Goal: Information Seeking & Learning: Learn about a topic

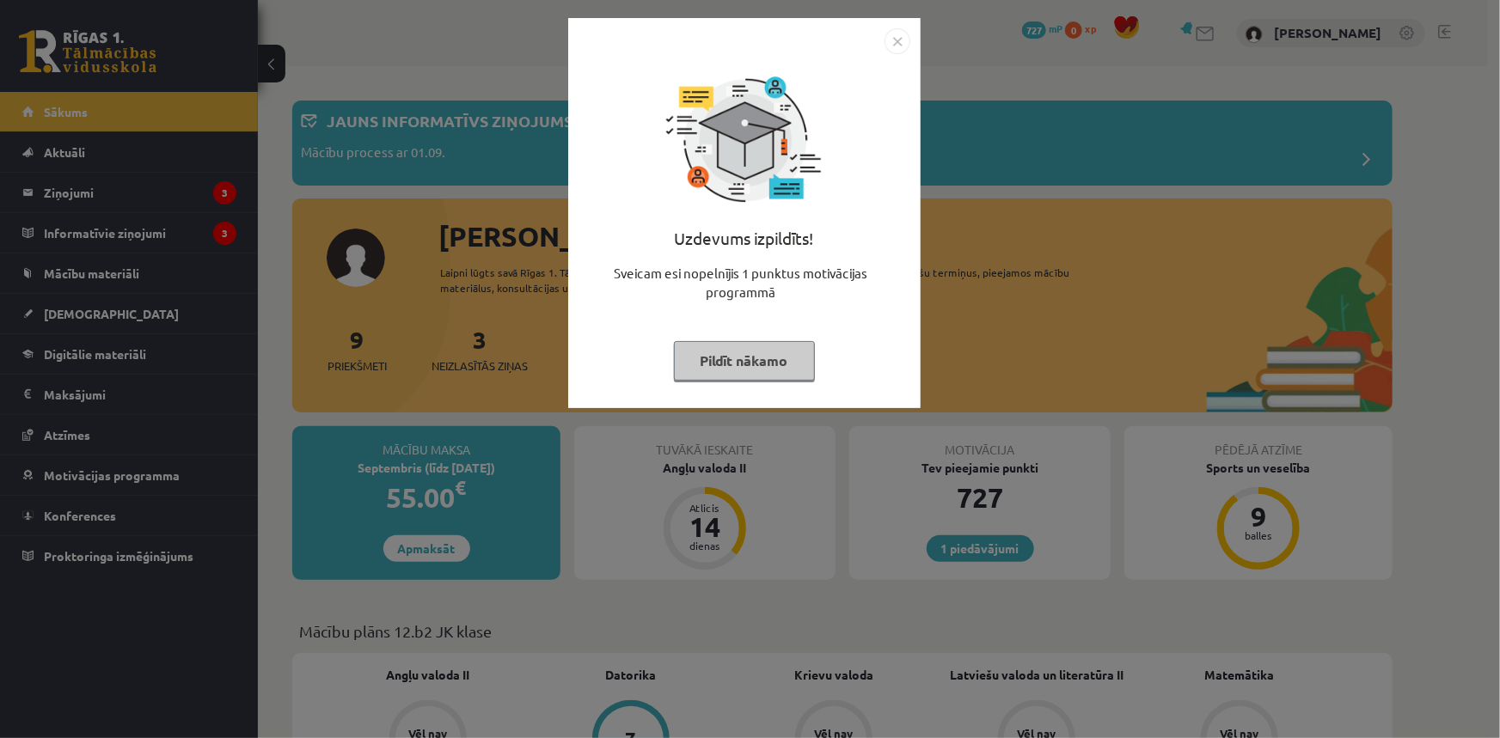
drag, startPoint x: 713, startPoint y: 351, endPoint x: 722, endPoint y: 357, distance: 10.5
click at [714, 352] on button "Pildīt nākamo" at bounding box center [744, 361] width 141 height 40
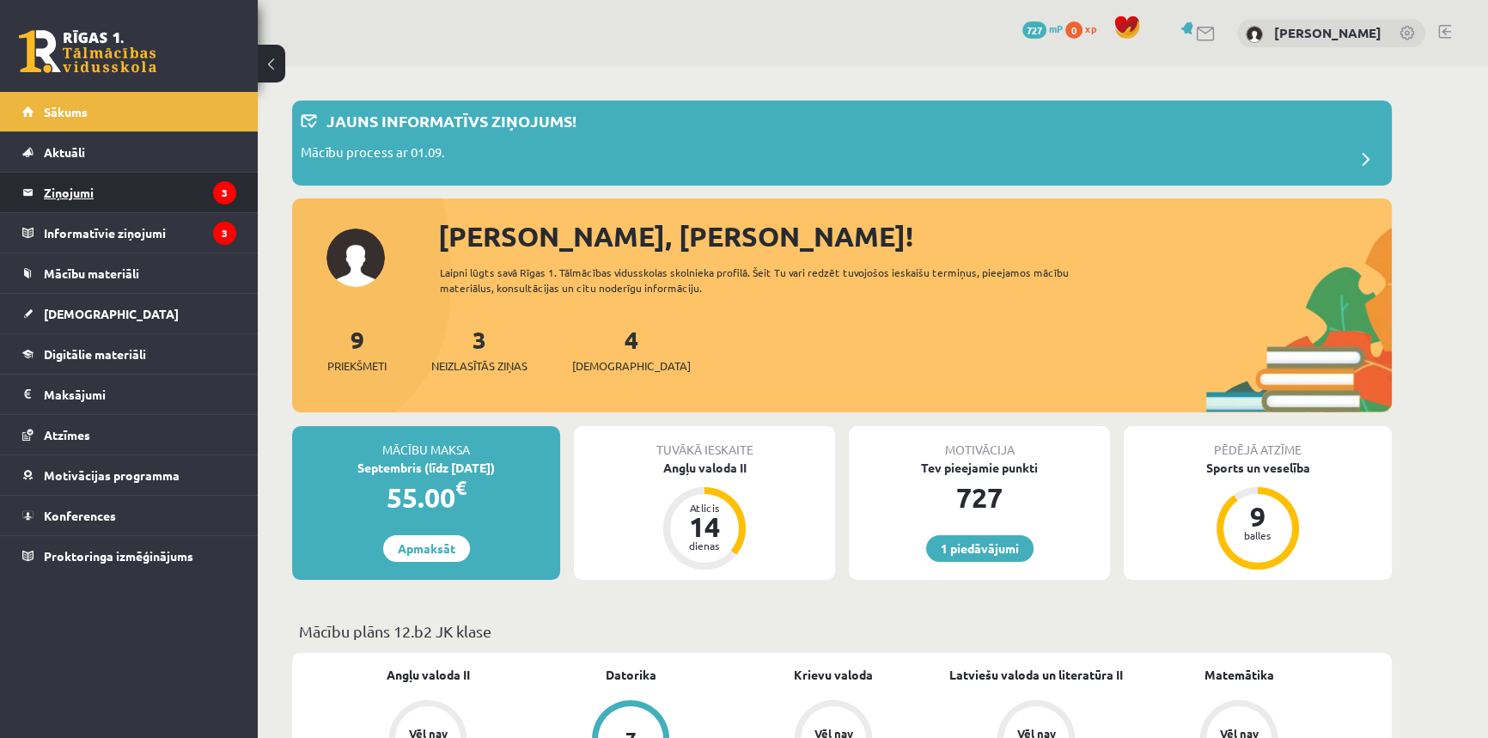
click at [138, 194] on legend "Ziņojumi 3" at bounding box center [140, 193] width 192 height 40
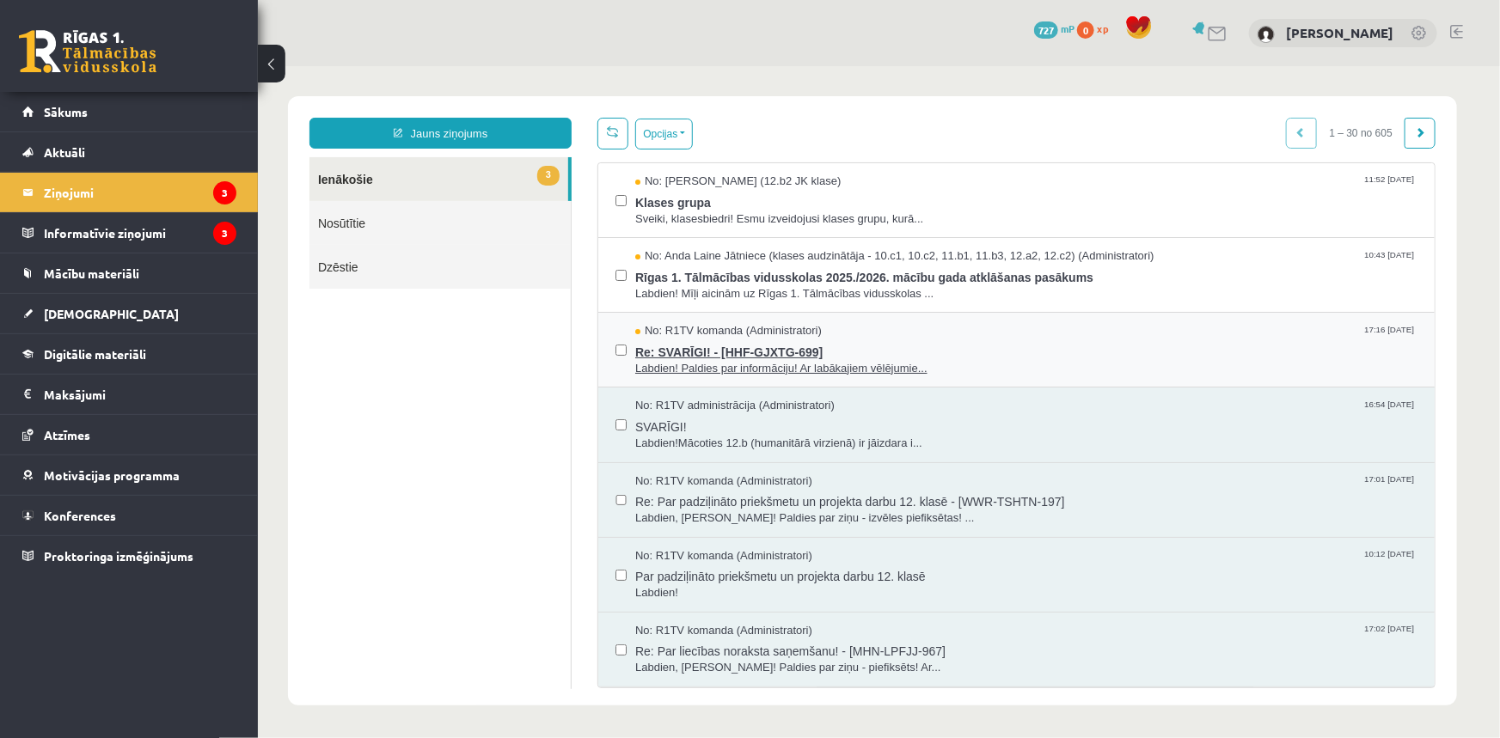
click at [701, 354] on span "Re: SVARĪGI! - [HHF-GJXTG-699]" at bounding box center [1025, 349] width 782 height 21
click at [759, 421] on span "SVARĪGI!" at bounding box center [1025, 423] width 782 height 21
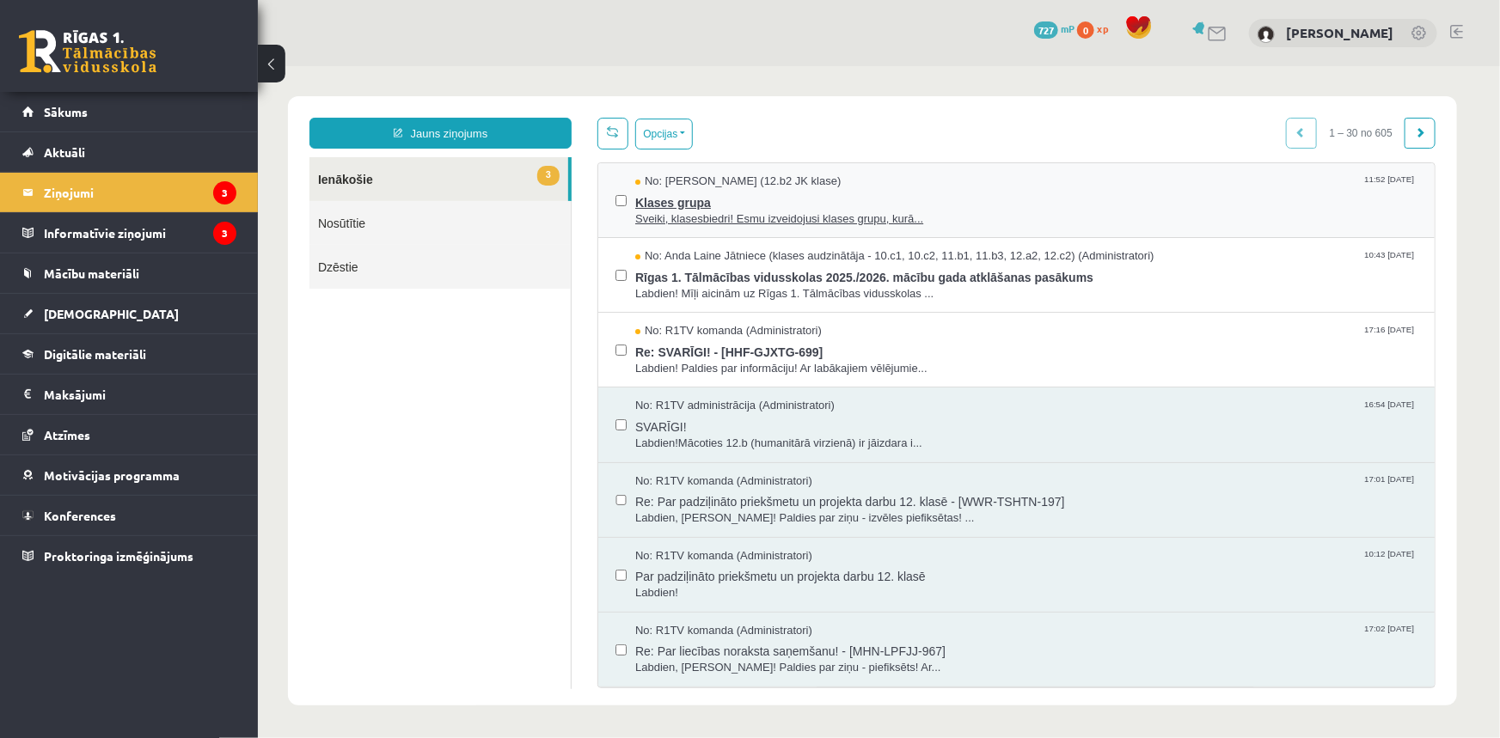
click at [775, 216] on span "Sveiki, klasesbiedri! Esmu izveidojusi klases grupu, kurā..." at bounding box center [1025, 219] width 782 height 16
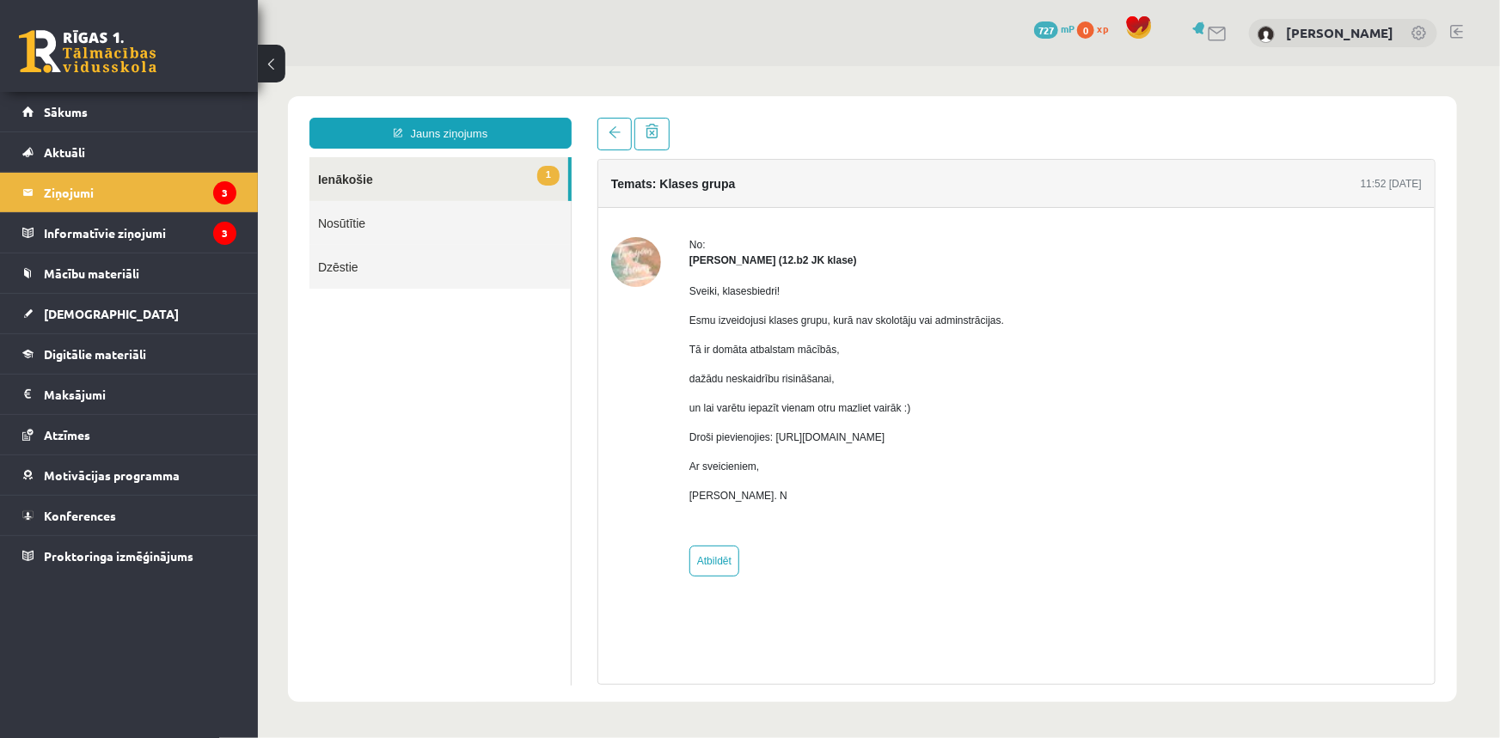
drag, startPoint x: 773, startPoint y: 437, endPoint x: 1131, endPoint y: 443, distance: 358.4
click at [1131, 443] on div "No: Marta Laura Neļķe (12.b2 JK klase) Sveiki, klasesbiedri! Esmu izveidojusi k…" at bounding box center [1015, 405] width 810 height 339
copy p "https://chat.whatsapp.com/HkebWIL1WZ7H6GQitIshfE?mode=ems_copy_c"
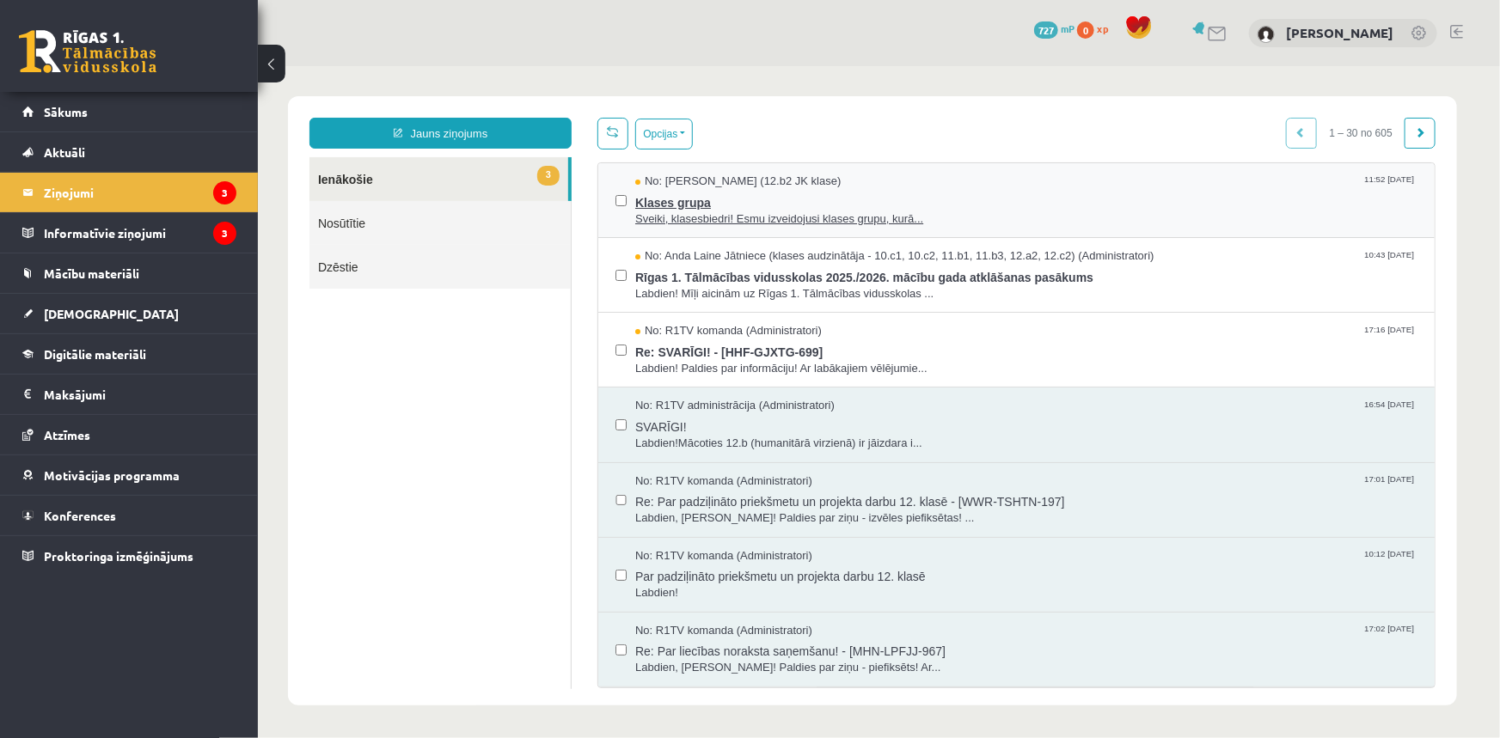
click at [694, 211] on span "Sveiki, klasesbiedri! Esmu izveidojusi klases grupu, kurā..." at bounding box center [1025, 219] width 782 height 16
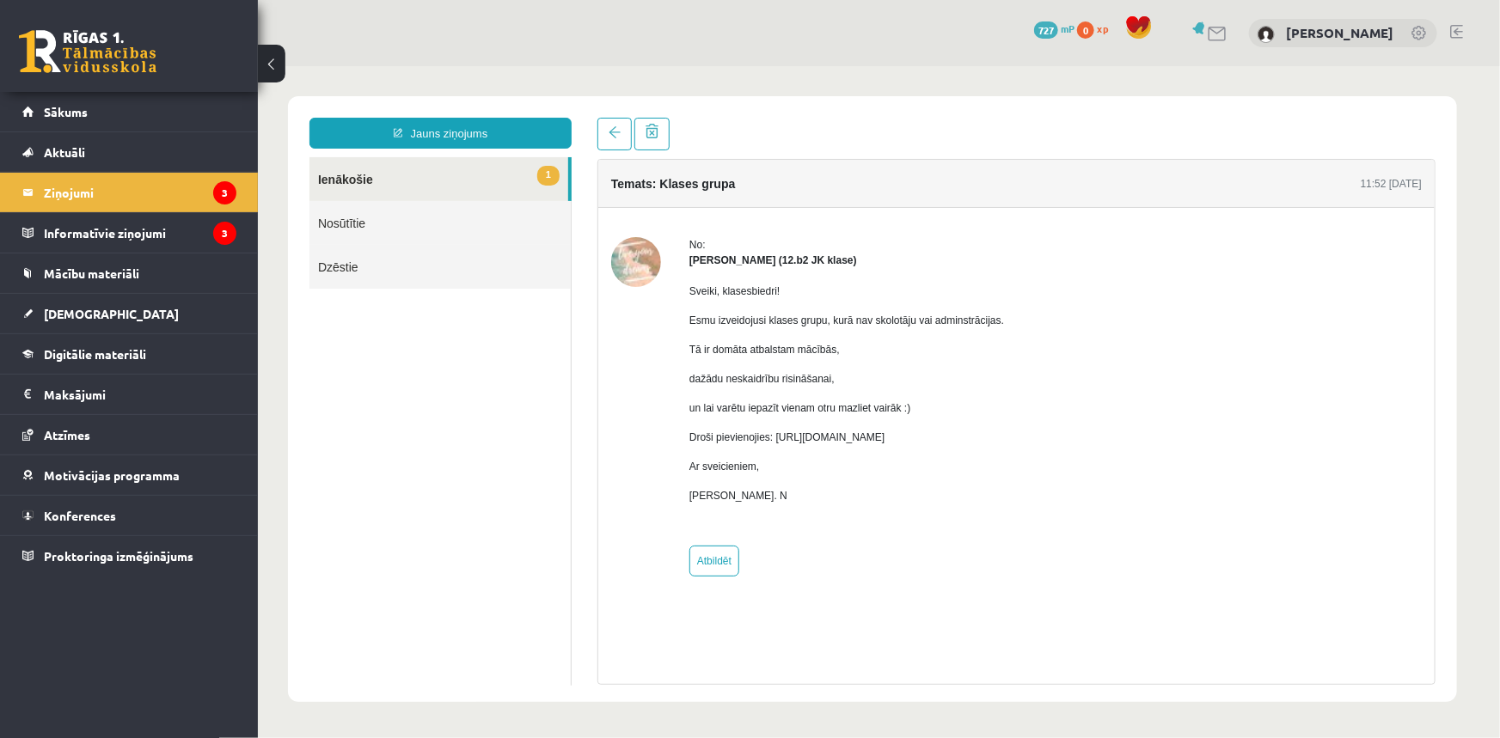
drag, startPoint x: 779, startPoint y: 284, endPoint x: 790, endPoint y: 288, distance: 11.7
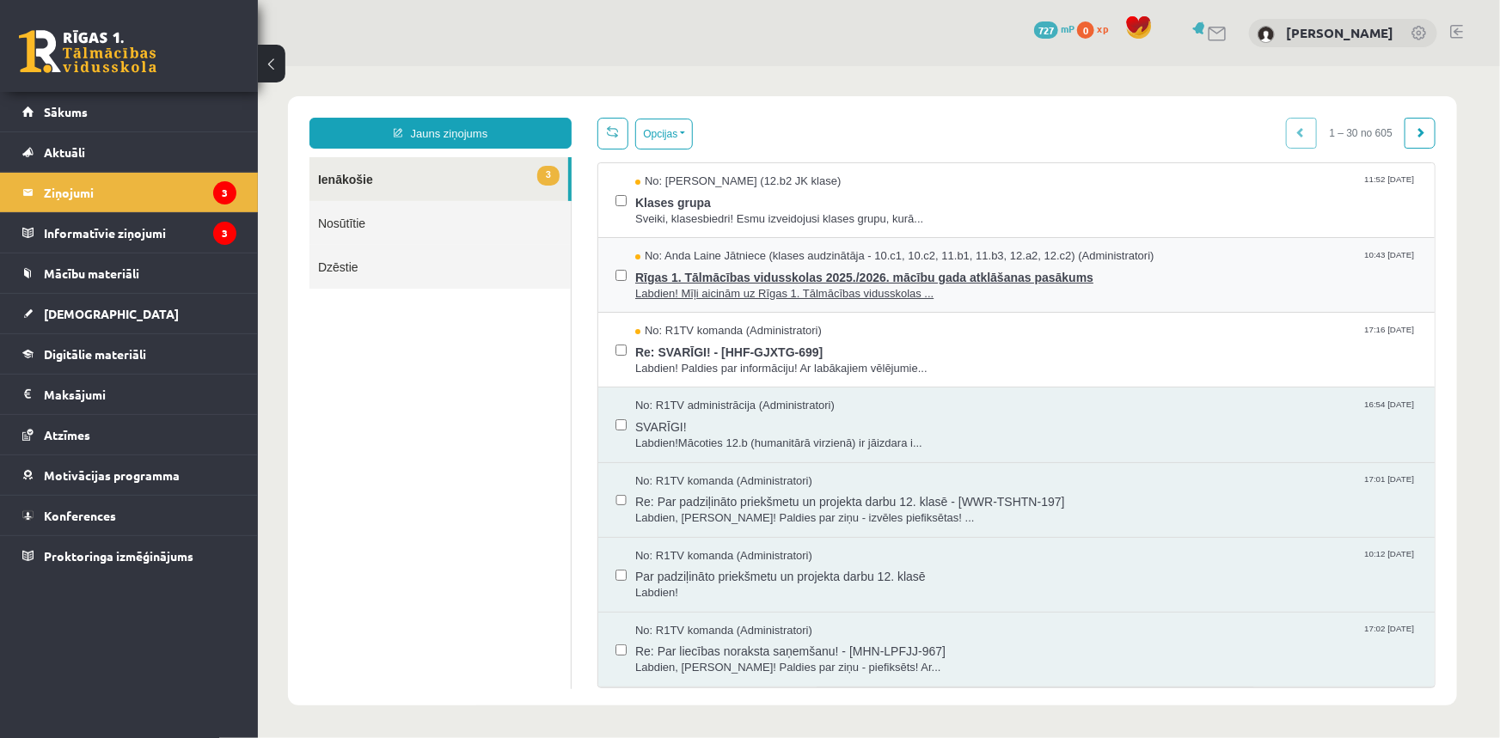
click at [731, 269] on span "Rīgas 1. Tālmācības vidusskolas 2025./2026. mācību gada atklāšanas pasākums" at bounding box center [1025, 274] width 782 height 21
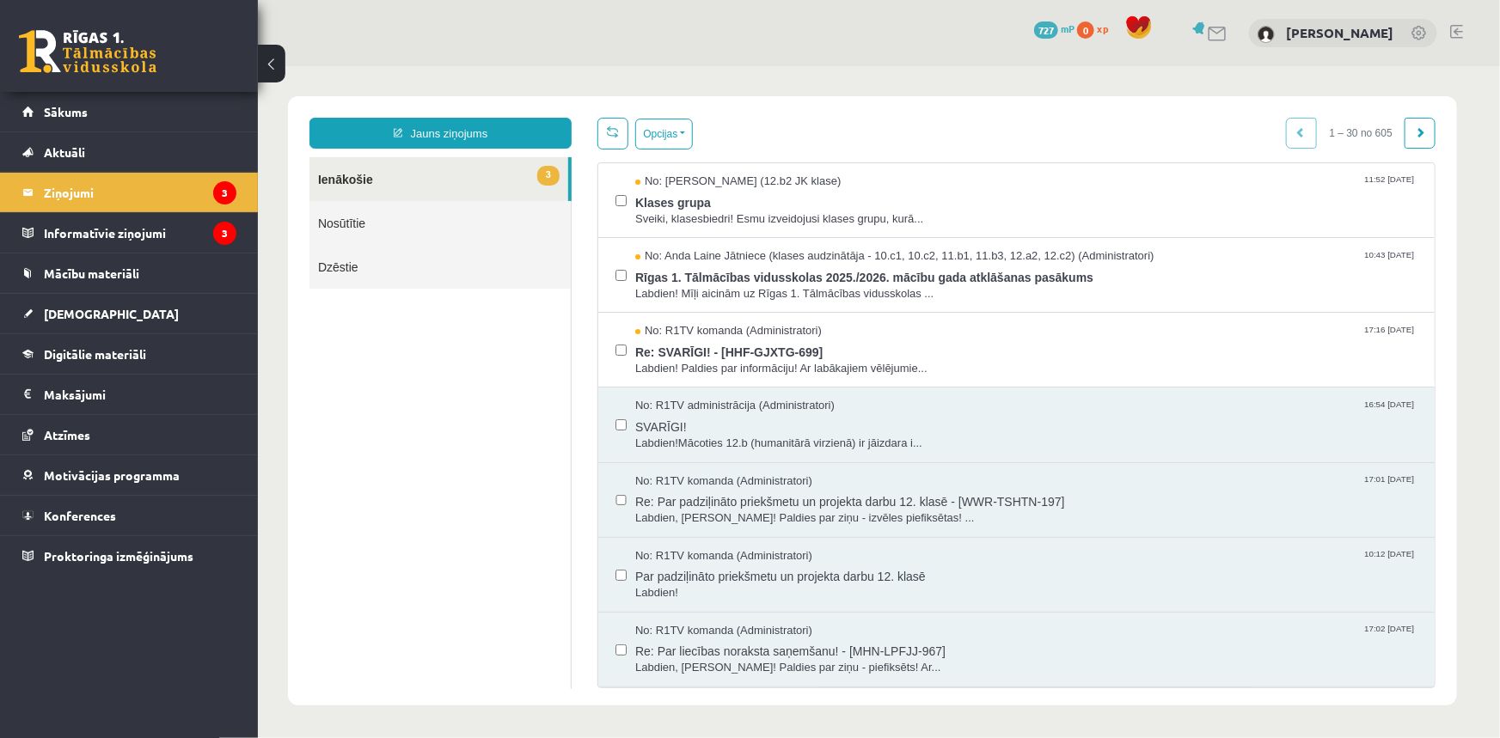
click at [139, 44] on link at bounding box center [87, 51] width 137 height 43
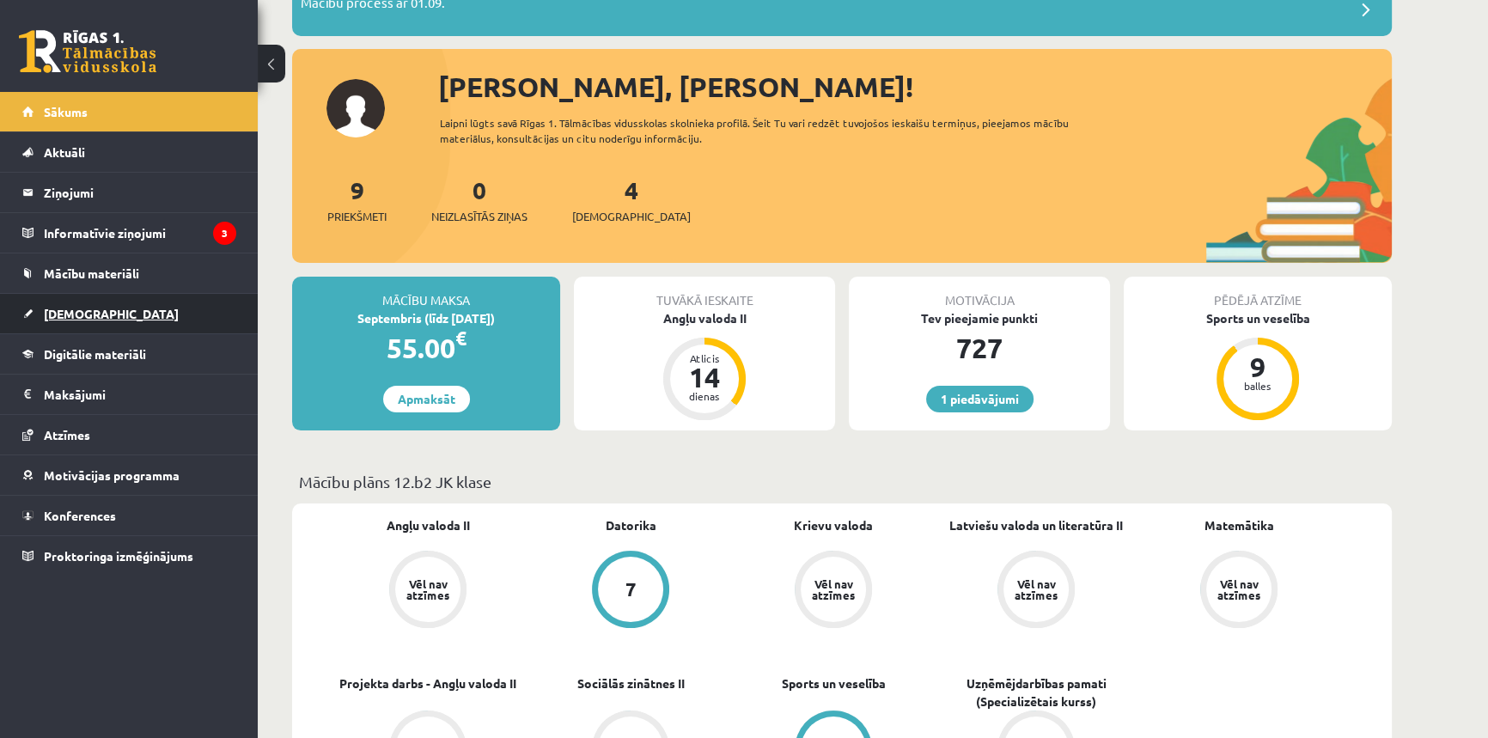
scroll to position [156, 0]
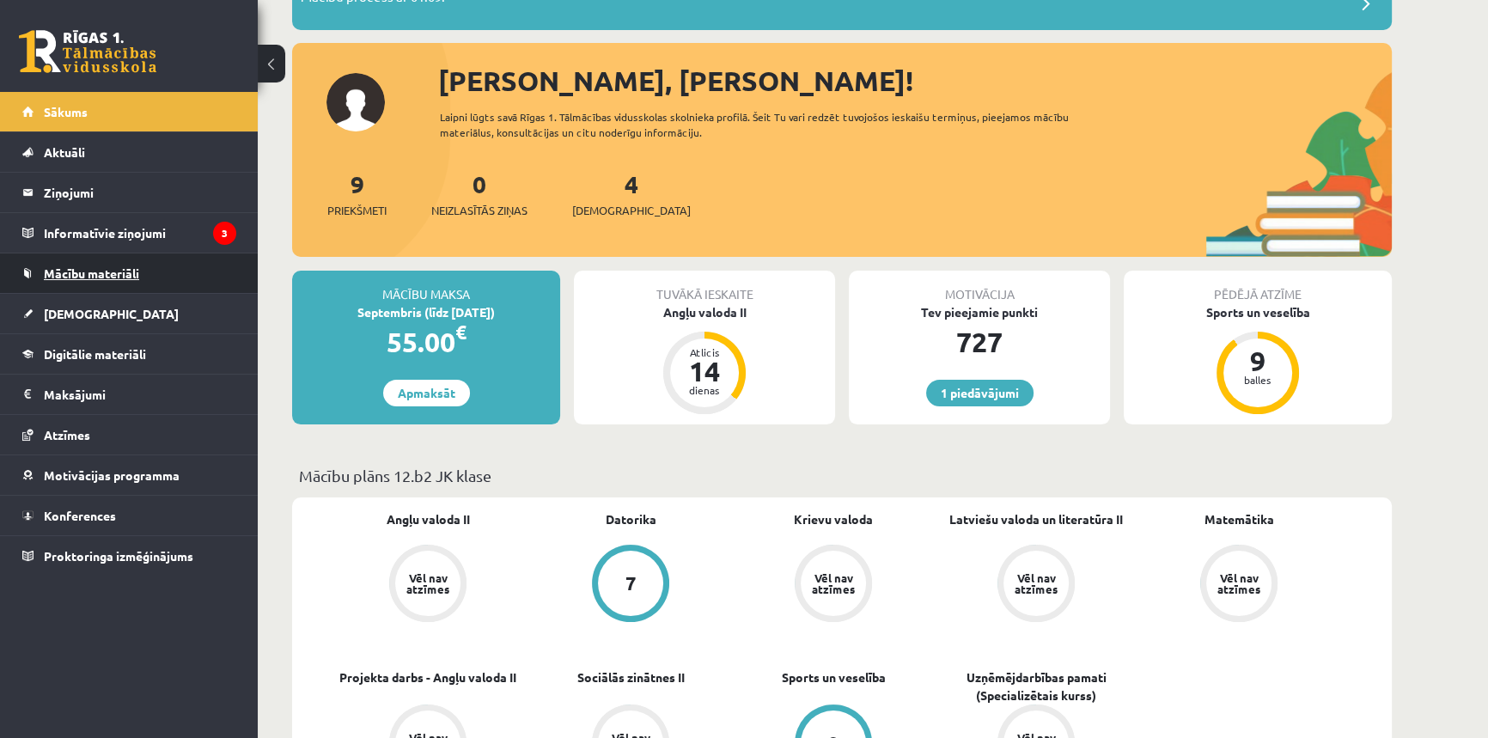
click at [134, 270] on span "Mācību materiāli" at bounding box center [91, 273] width 95 height 15
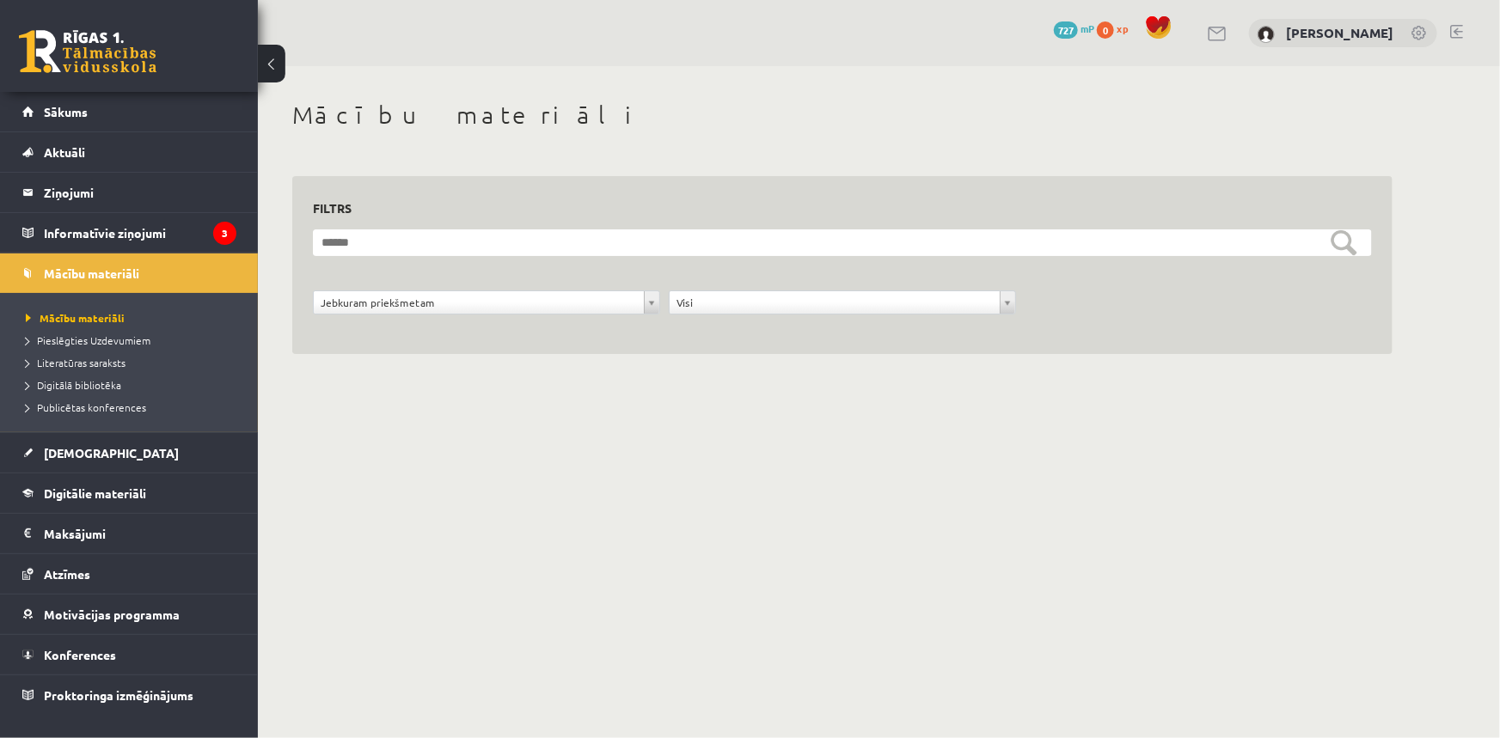
click at [89, 69] on link at bounding box center [87, 51] width 137 height 43
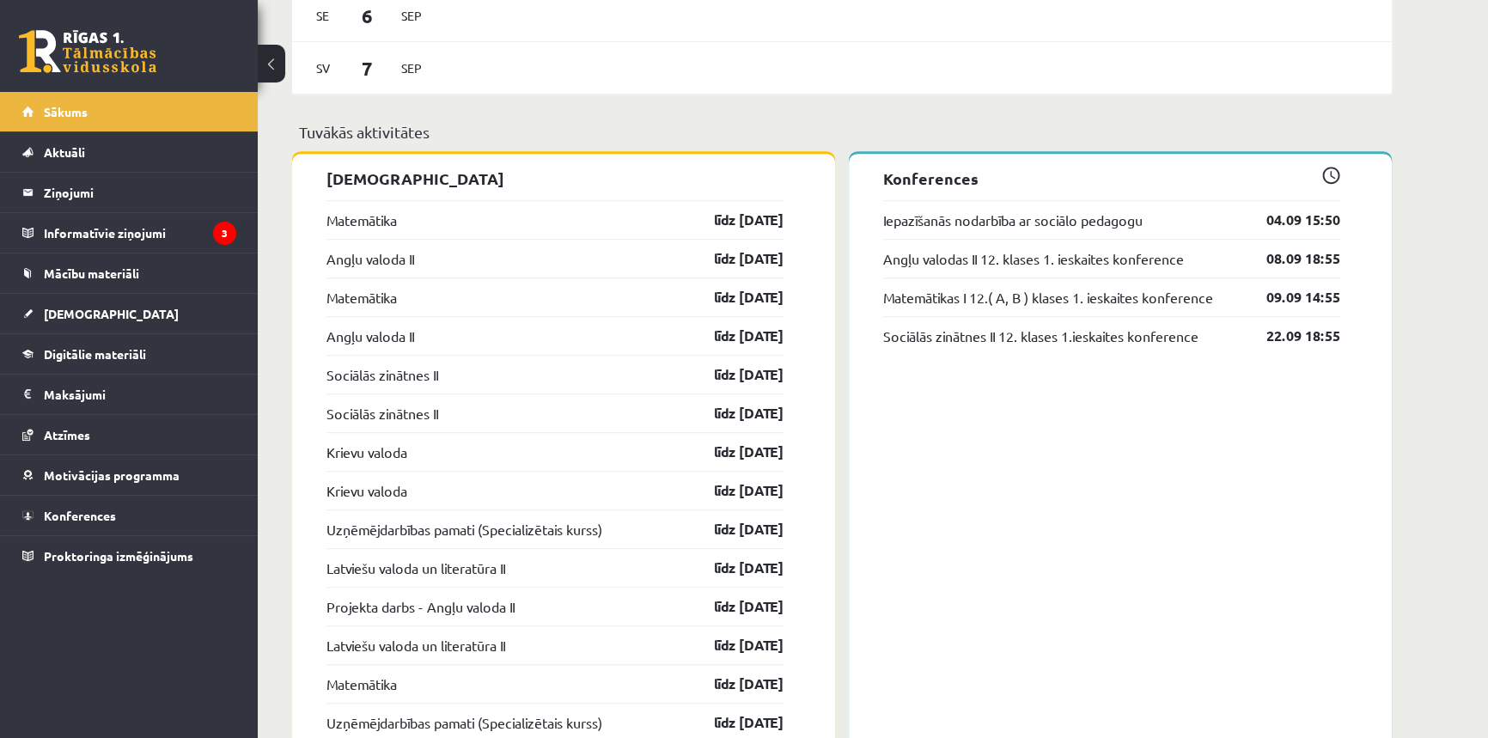
scroll to position [1406, 0]
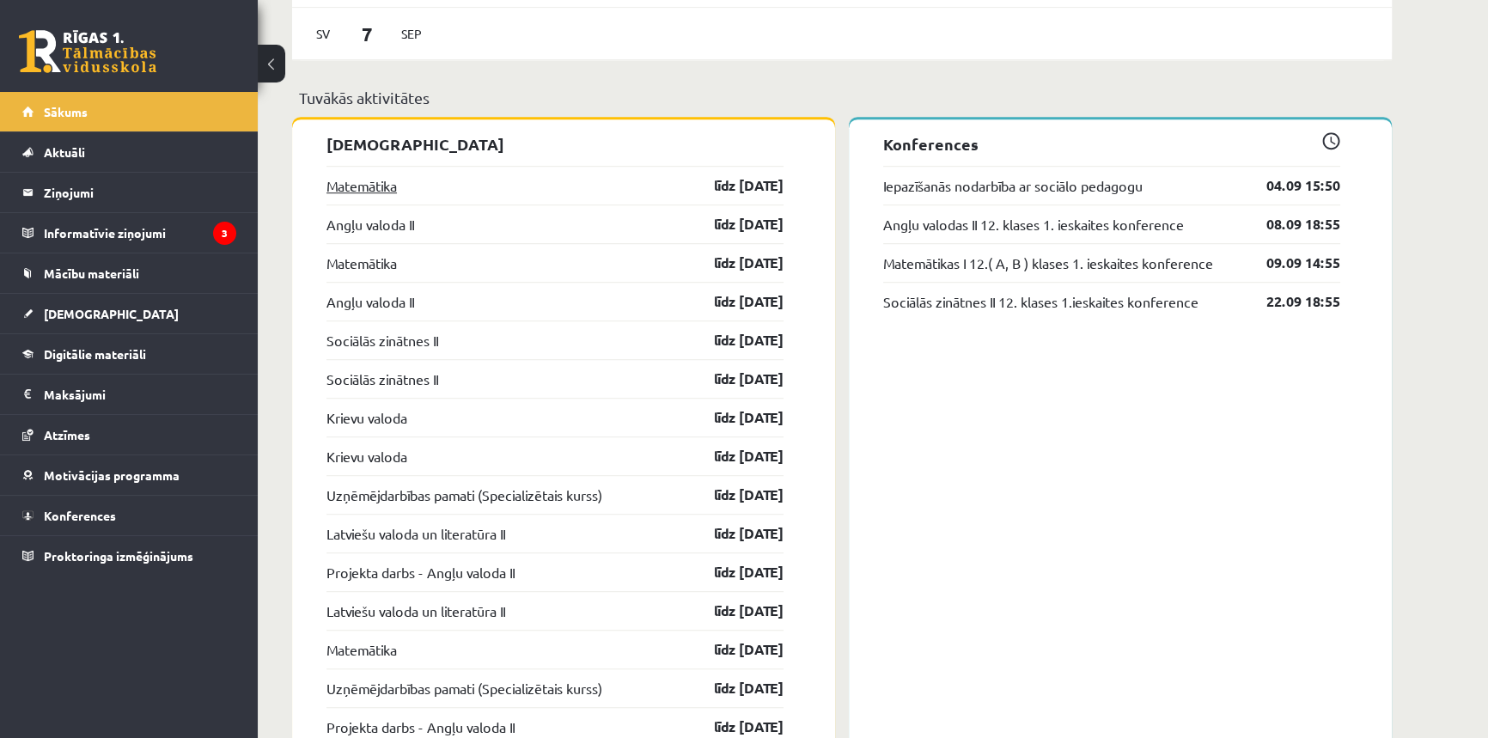
click at [354, 186] on link "Matemātika" at bounding box center [362, 185] width 70 height 21
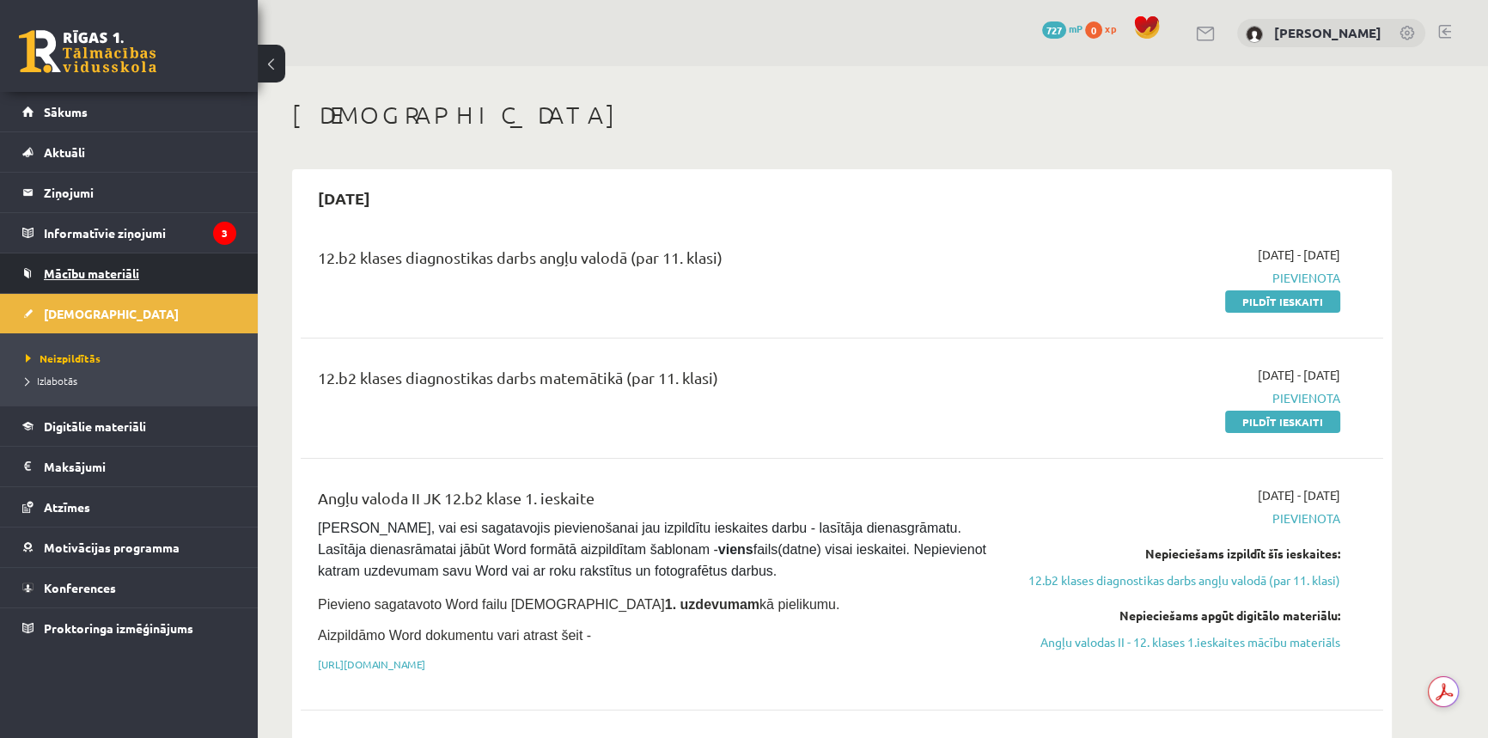
click at [97, 264] on link "Mācību materiāli" at bounding box center [129, 274] width 214 height 40
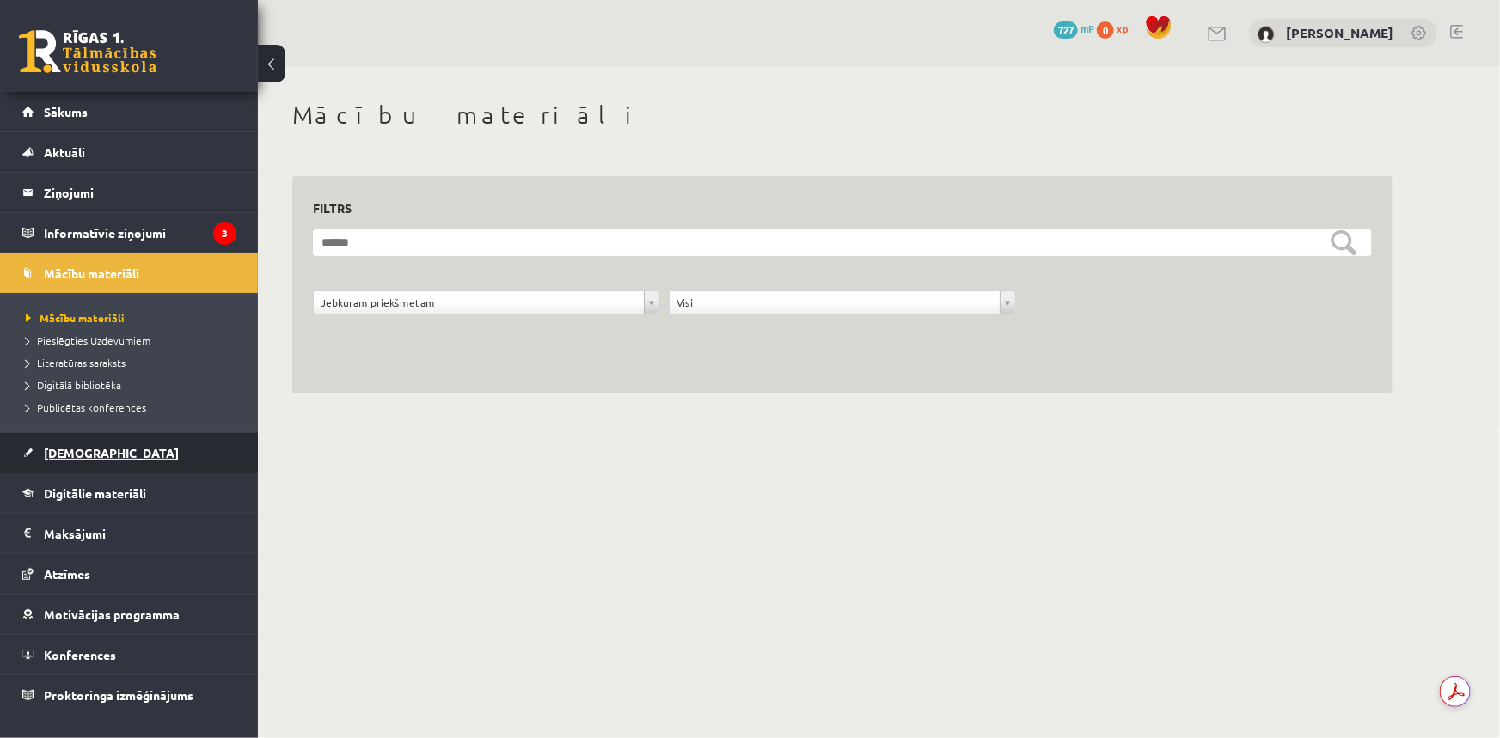
click at [76, 464] on link "[DEMOGRAPHIC_DATA]" at bounding box center [129, 453] width 214 height 40
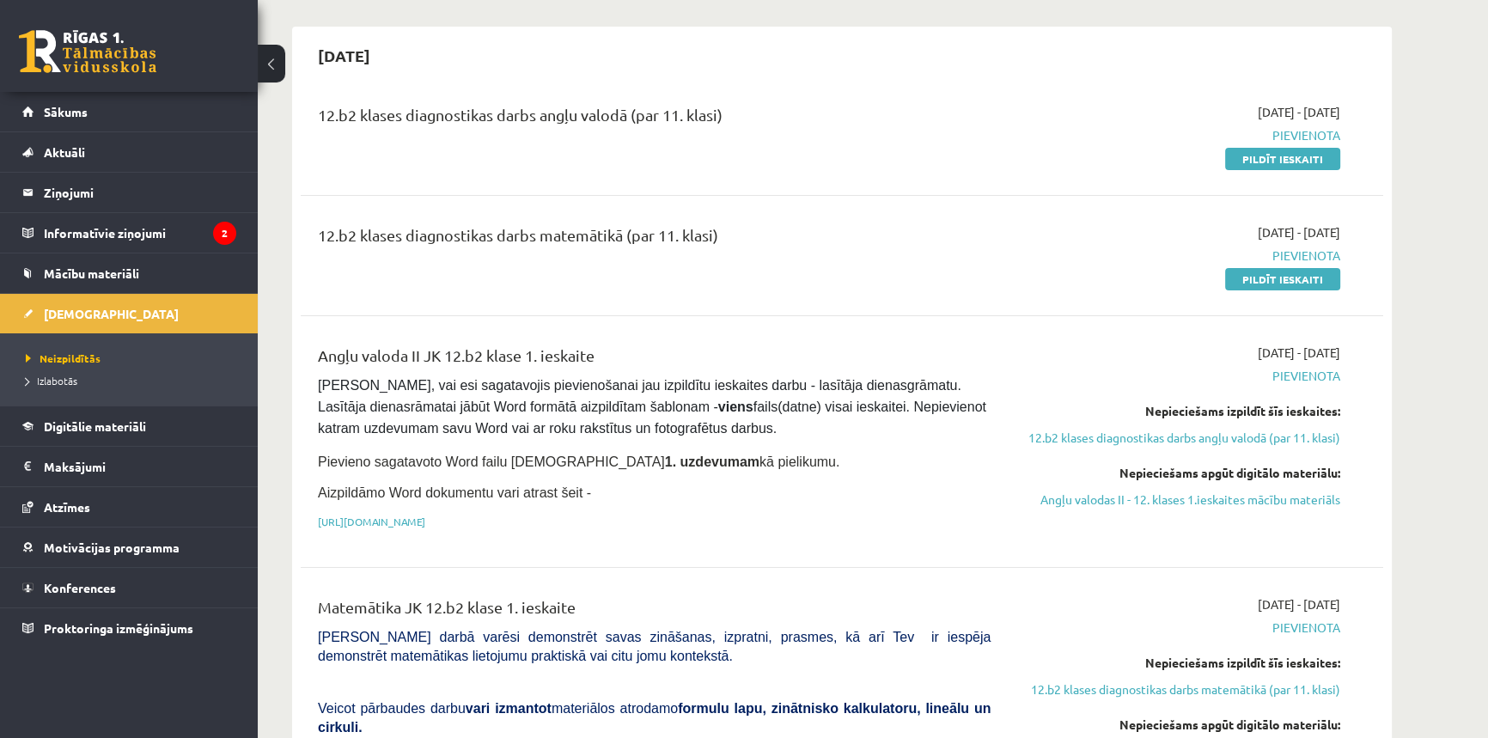
scroll to position [77, 0]
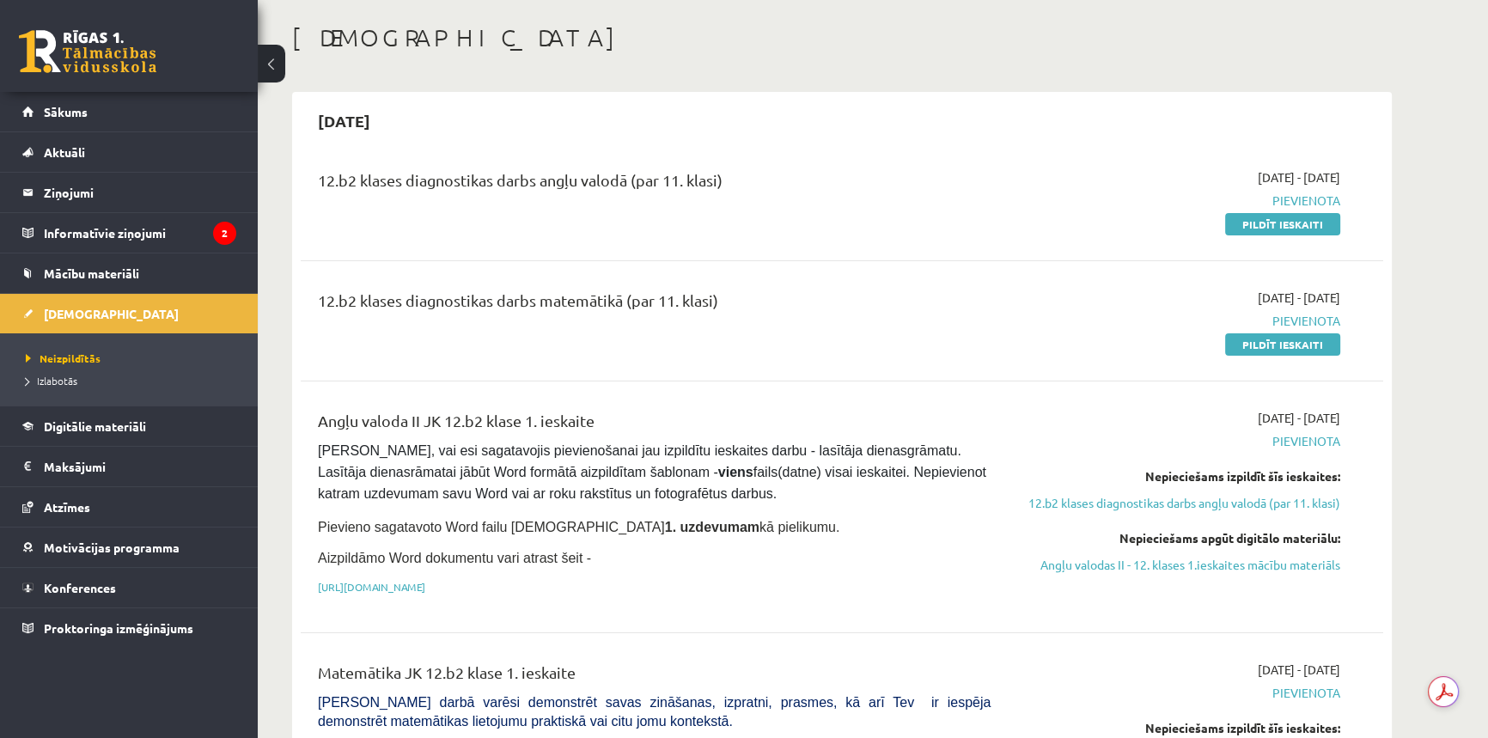
click at [87, 71] on link at bounding box center [87, 51] width 137 height 43
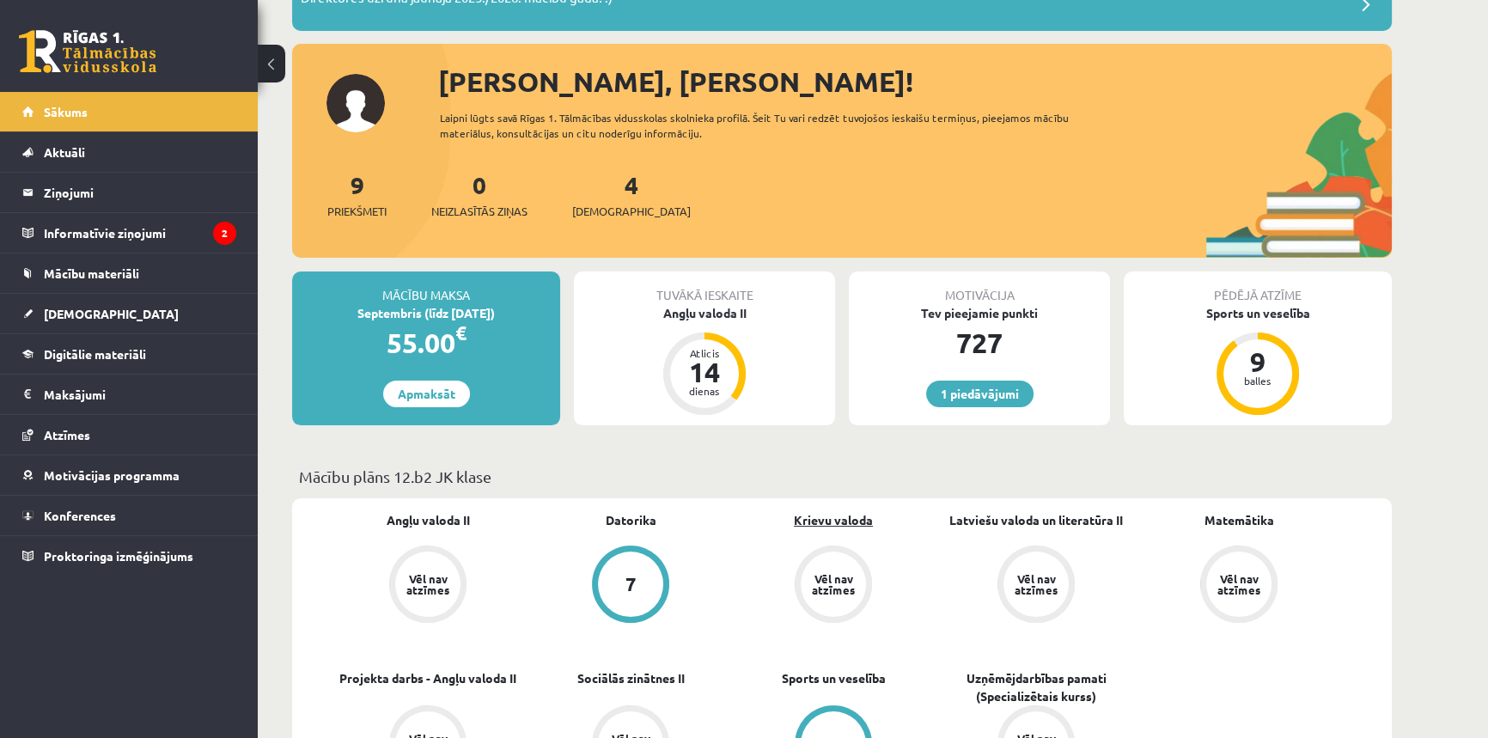
scroll to position [146, 0]
